Goal: Task Accomplishment & Management: Manage account settings

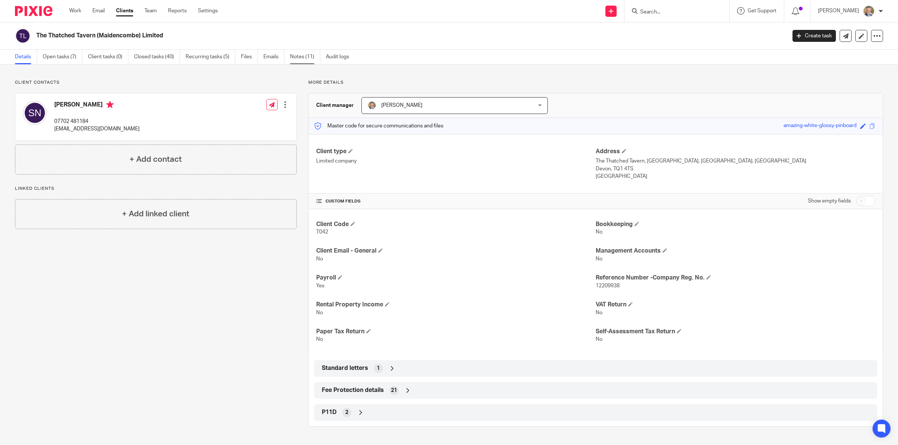
click at [306, 55] on link "Notes (11)" at bounding box center [305, 57] width 30 height 15
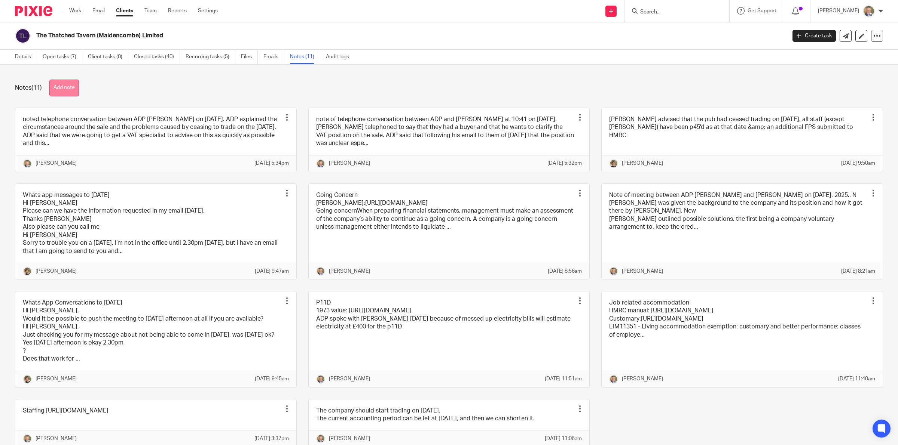
click at [79, 83] on button "Add note" at bounding box center [64, 88] width 30 height 17
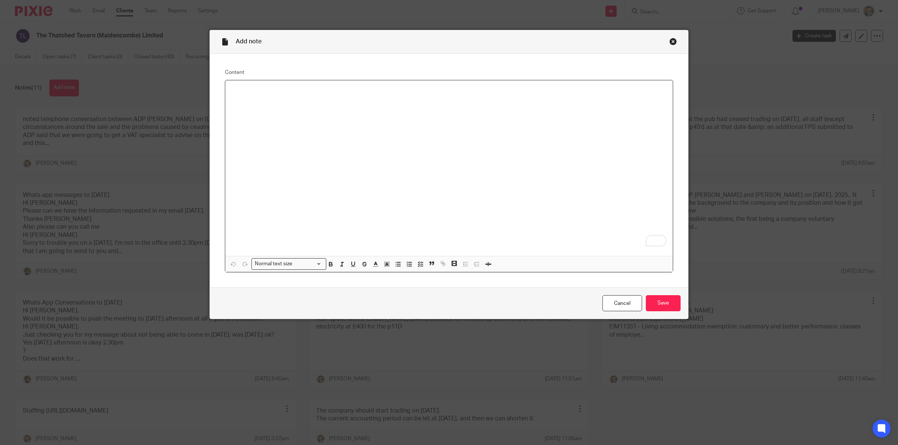
drag, startPoint x: 365, startPoint y: 150, endPoint x: 345, endPoint y: 233, distance: 85.4
click at [345, 233] on div "To enrich screen reader interactions, please activate Accessibility in Grammarl…" at bounding box center [448, 168] width 447 height 176
click at [669, 42] on div "Close this dialog window" at bounding box center [672, 41] width 7 height 7
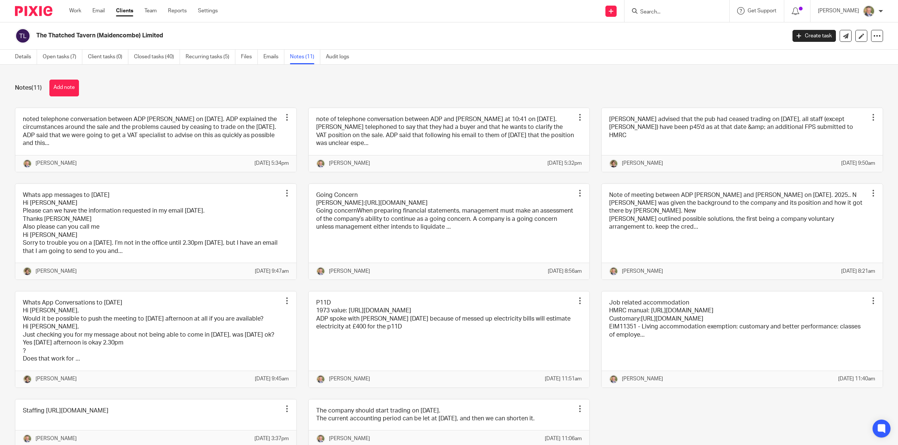
drag, startPoint x: 651, startPoint y: 9, endPoint x: 656, endPoint y: 11, distance: 4.9
click at [652, 10] on input "Search" at bounding box center [672, 12] width 67 height 7
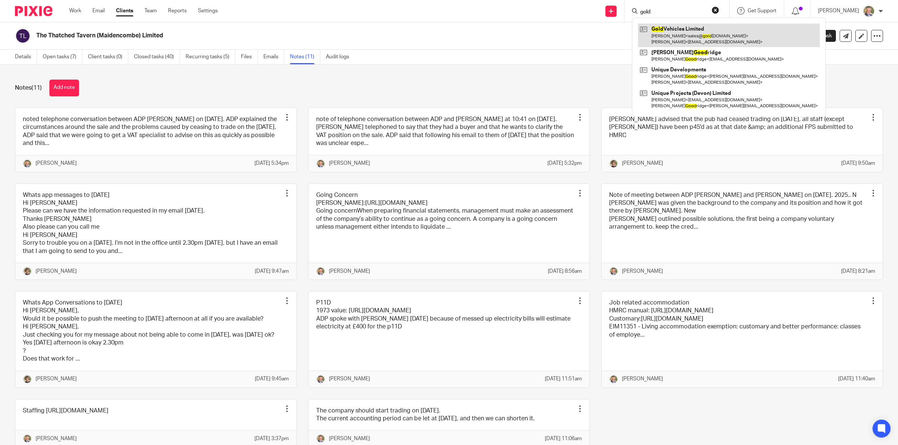
type input "gold"
click at [702, 33] on link at bounding box center [729, 35] width 182 height 23
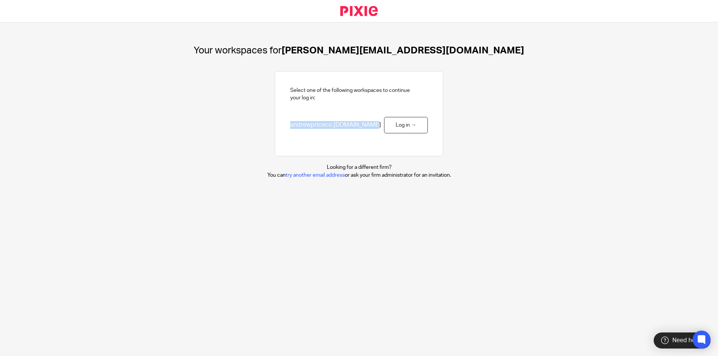
drag, startPoint x: 281, startPoint y: 124, endPoint x: 366, endPoint y: 125, distance: 84.9
click at [366, 125] on div "Select one of the following workspaces to continue your log in: andrewpriceco .…" at bounding box center [359, 113] width 168 height 85
copy span "andrewpriceco .usepixie.net"
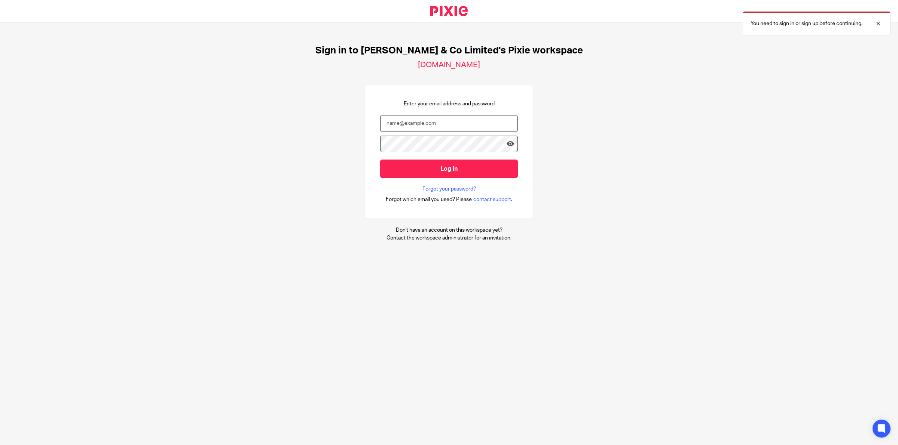
click at [422, 122] on input "email" at bounding box center [449, 123] width 138 height 17
click at [409, 126] on input "email" at bounding box center [449, 123] width 138 height 17
type input "[PERSON_NAME][EMAIL_ADDRESS][DOMAIN_NAME]"
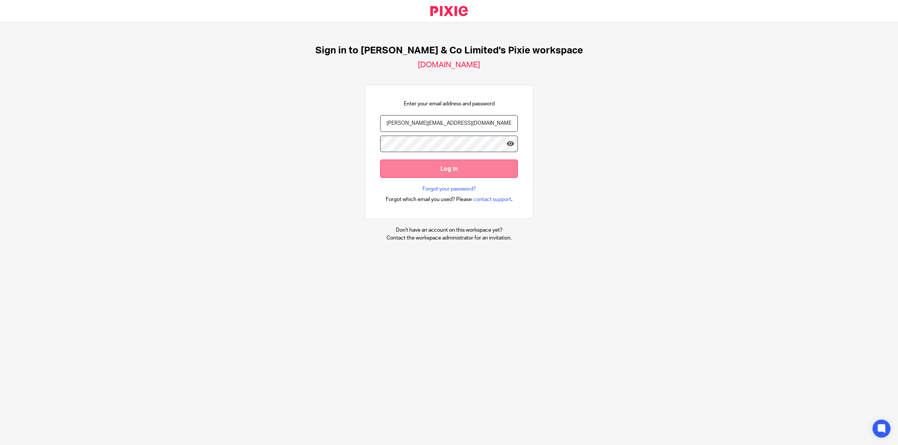
click at [399, 166] on input "Log in" at bounding box center [449, 169] width 138 height 18
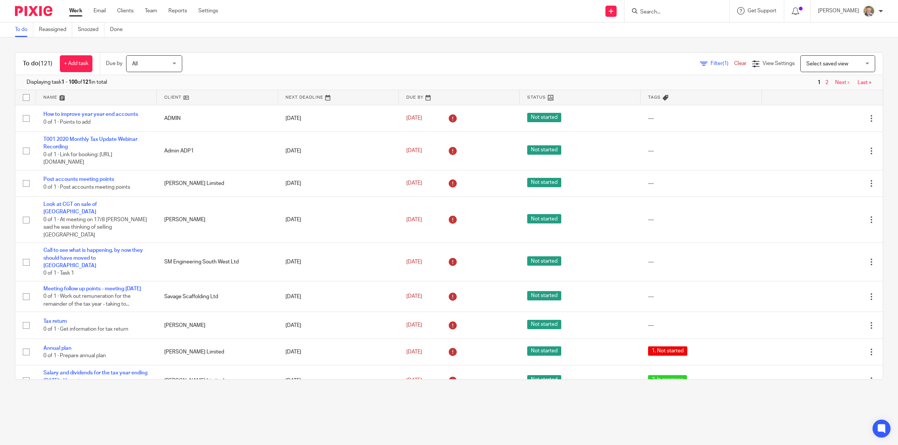
click at [663, 11] on input "Search" at bounding box center [672, 12] width 67 height 7
type input "gtold"
click at [698, 41] on link at bounding box center [701, 35] width 126 height 23
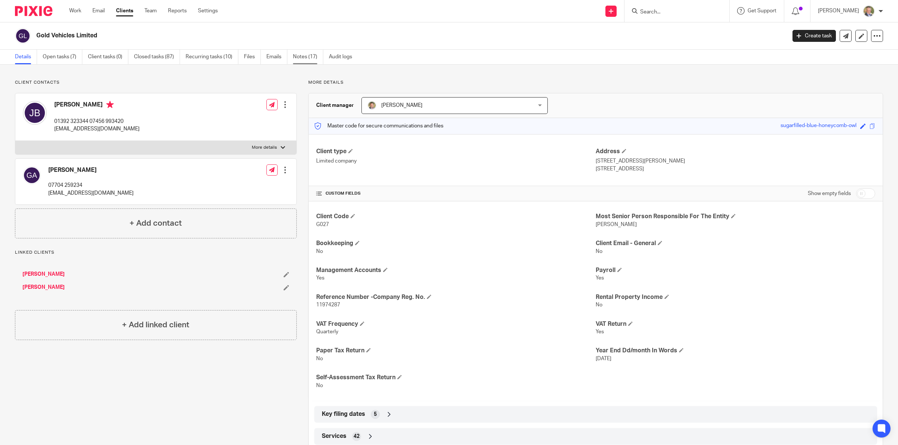
click at [305, 57] on link "Notes (17)" at bounding box center [308, 57] width 30 height 15
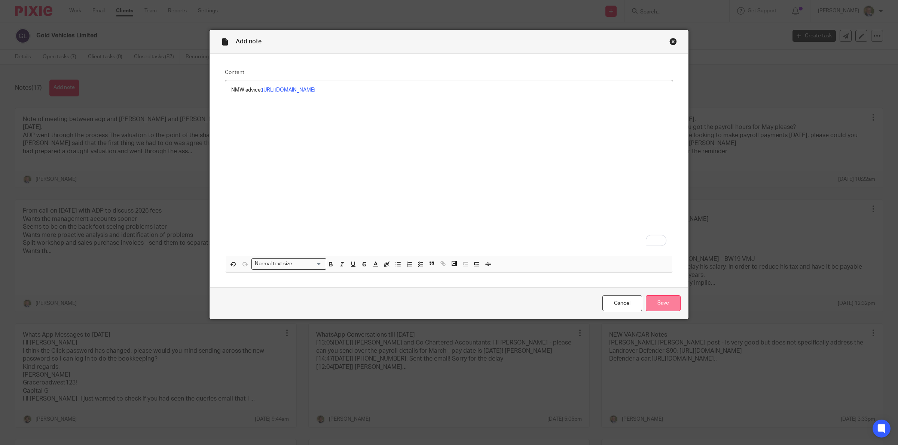
click at [655, 303] on input "Save" at bounding box center [663, 303] width 35 height 16
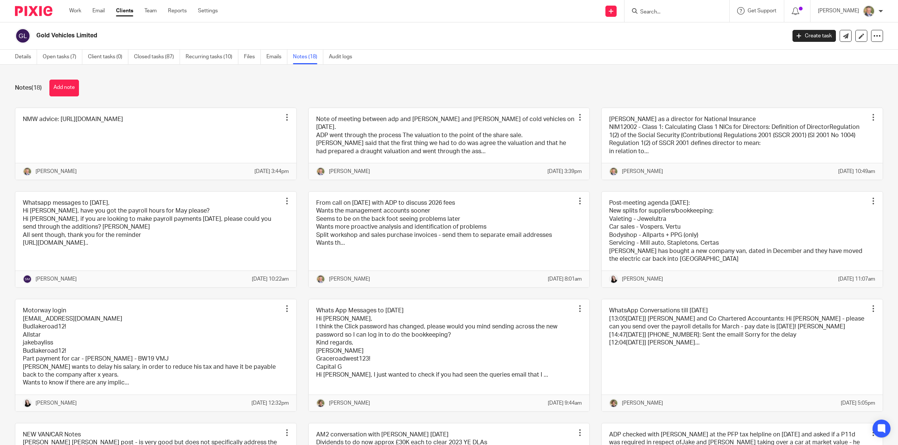
click at [656, 9] on input "Search" at bounding box center [672, 12] width 67 height 7
type input "enlighten hr"
click button "submit" at bounding box center [0, 0] width 0 height 0
click at [685, 28] on link at bounding box center [701, 32] width 126 height 17
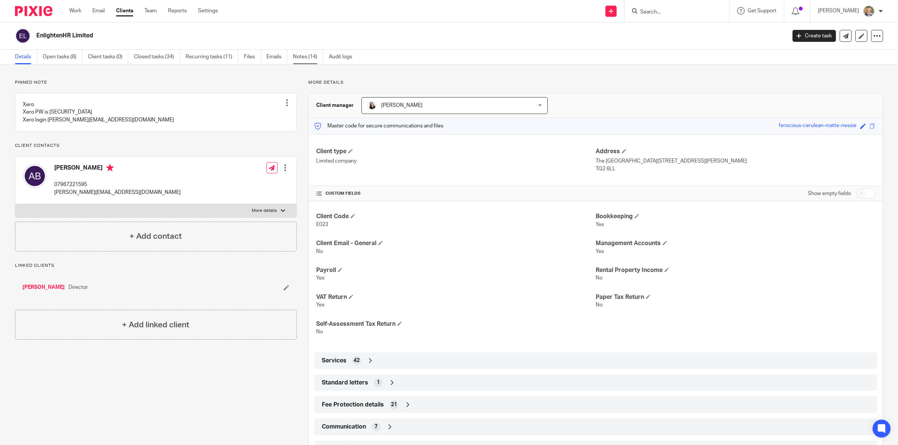
click at [306, 56] on link "Notes (14)" at bounding box center [308, 57] width 30 height 15
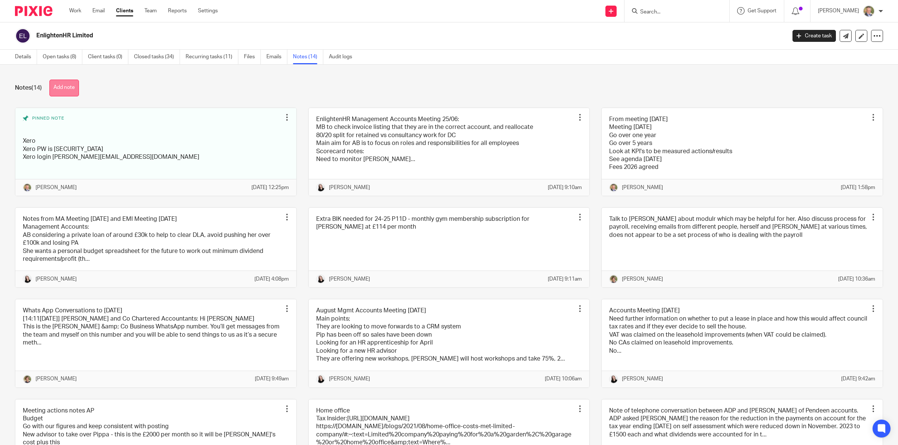
click at [72, 87] on button "Add note" at bounding box center [64, 88] width 30 height 17
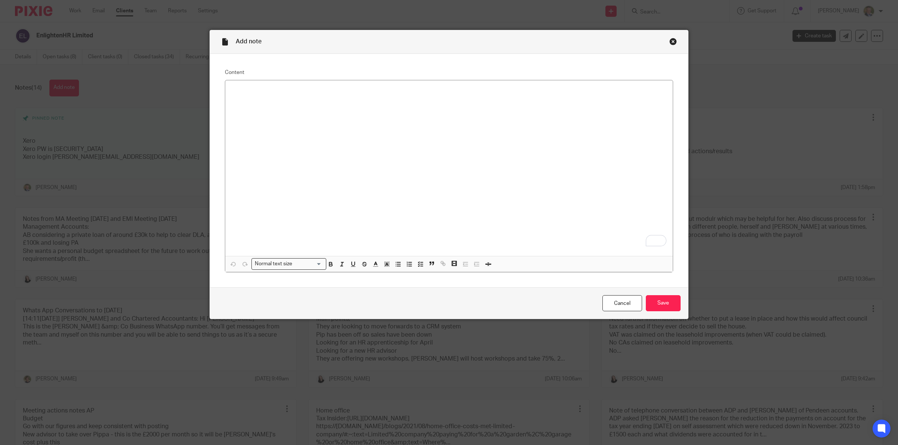
click at [669, 43] on div "Close this dialog window" at bounding box center [672, 41] width 7 height 7
